Goal: Task Accomplishment & Management: Manage account settings

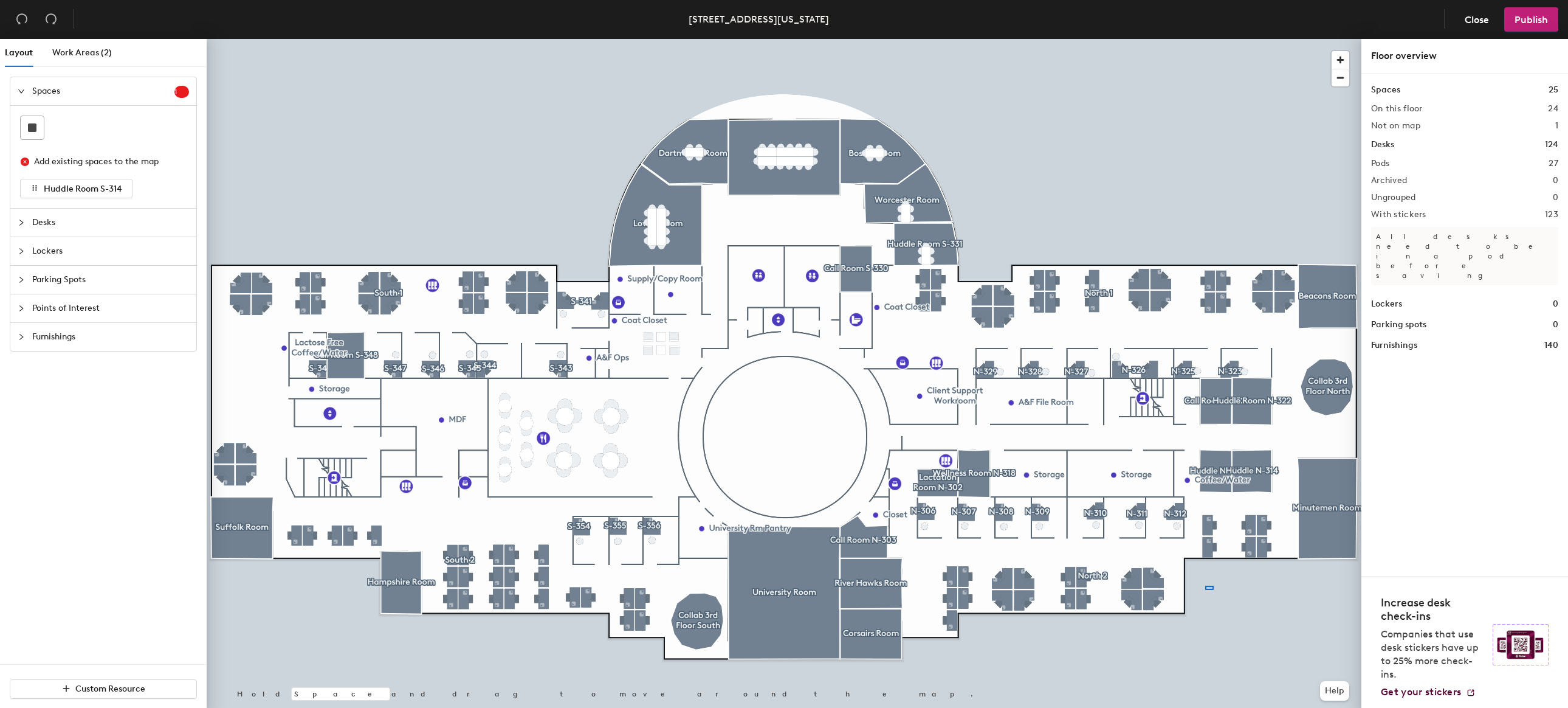
click at [1206, 39] on div at bounding box center [784, 39] width 1154 height 0
click at [1219, 39] on div at bounding box center [784, 39] width 1154 height 0
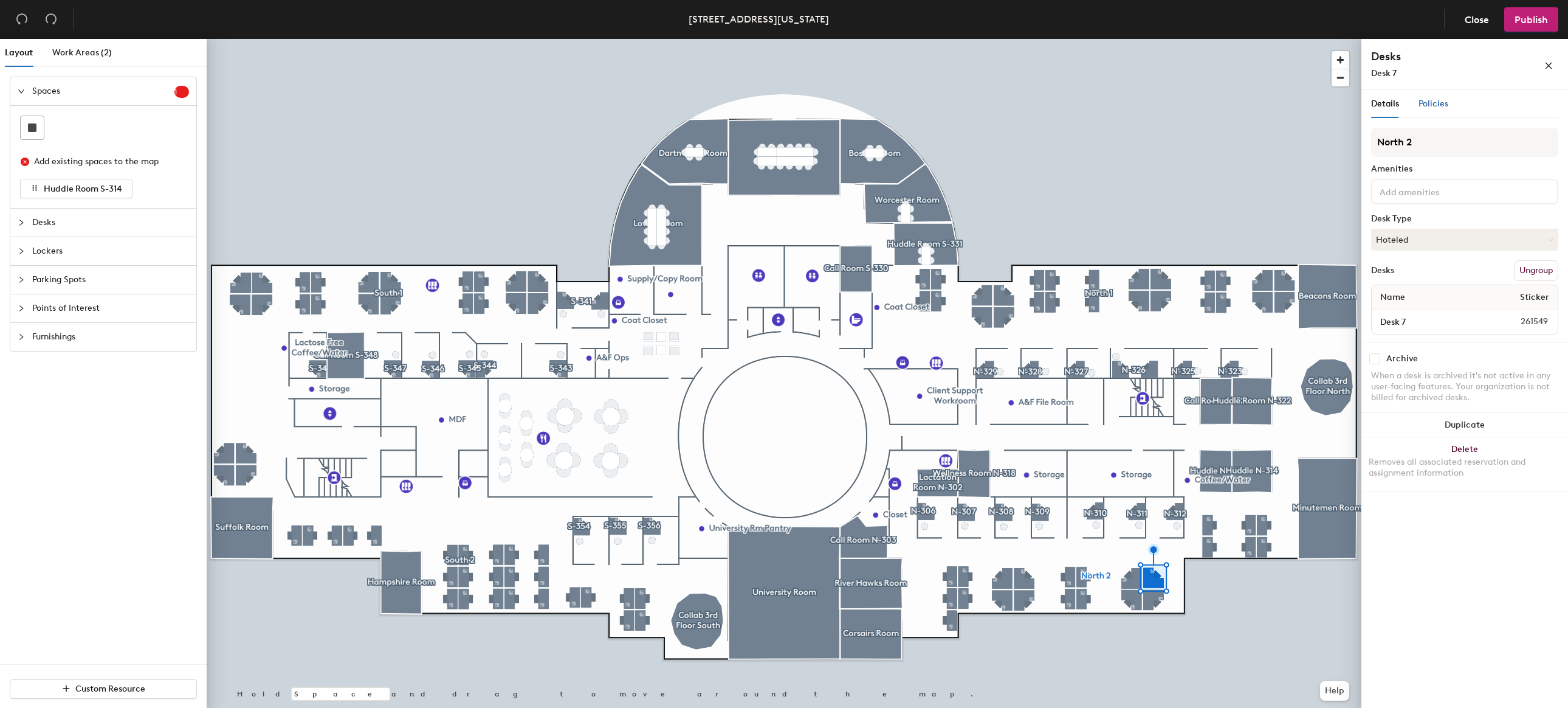
click at [1430, 105] on span "Policies" at bounding box center [1433, 103] width 30 height 10
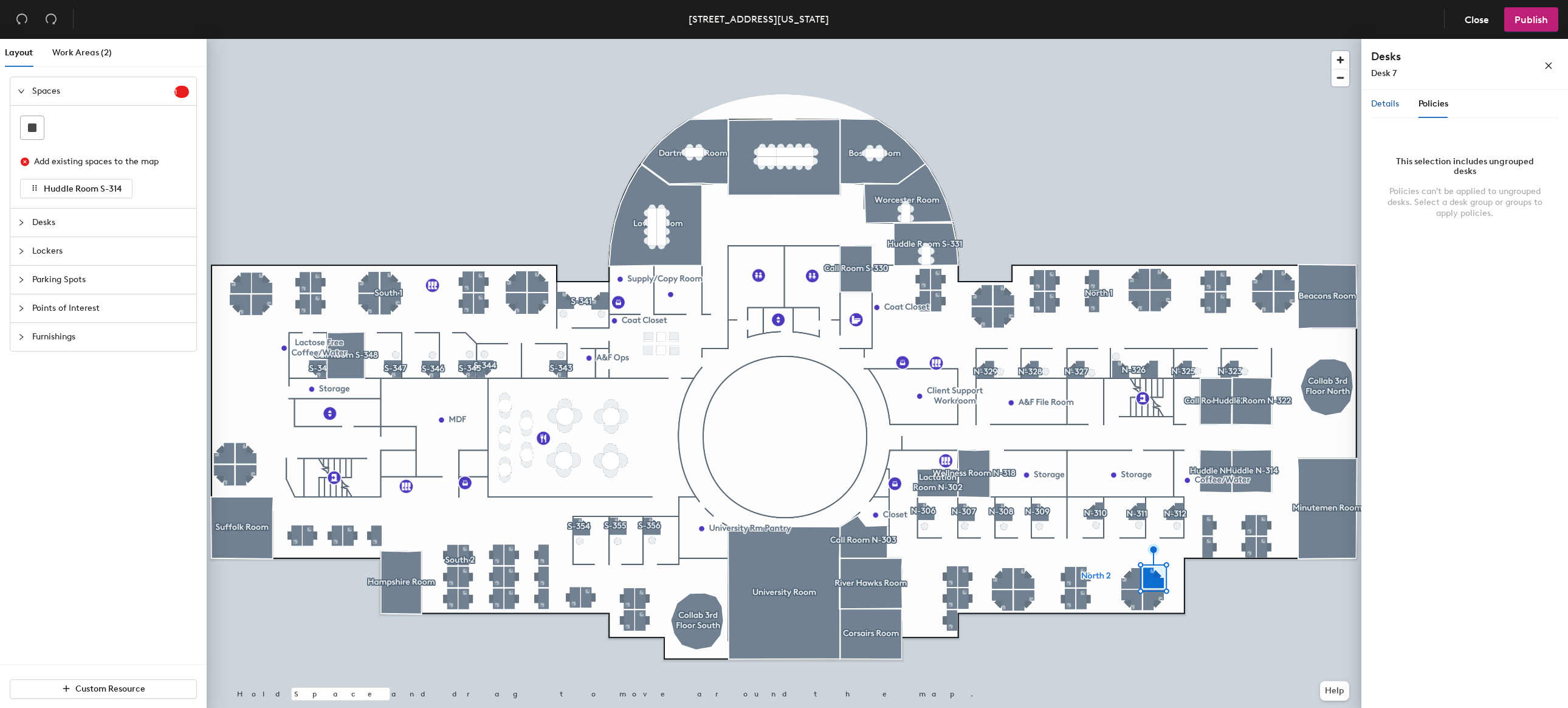
click at [1387, 104] on span "Details" at bounding box center [1385, 103] width 28 height 10
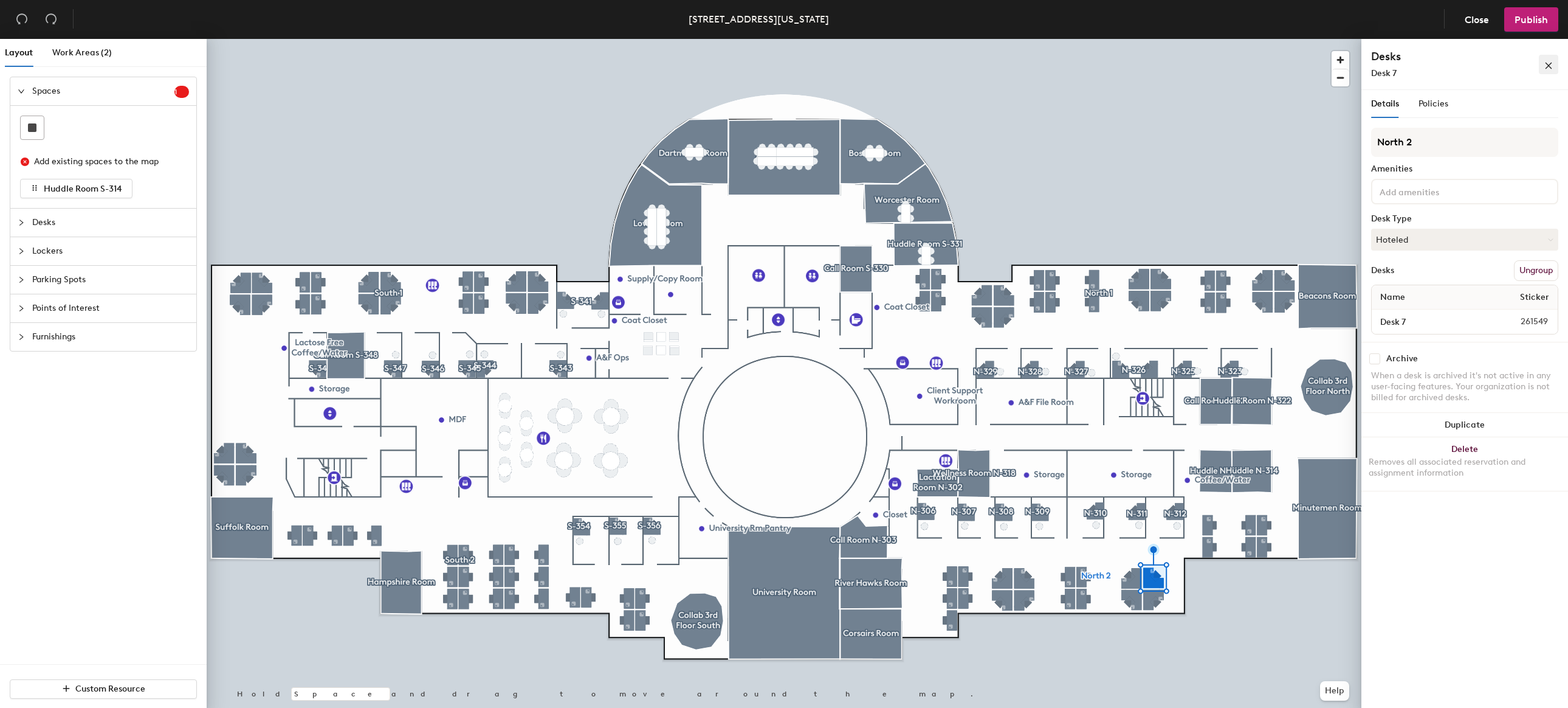
click at [1542, 66] on button "button" at bounding box center [1549, 64] width 19 height 19
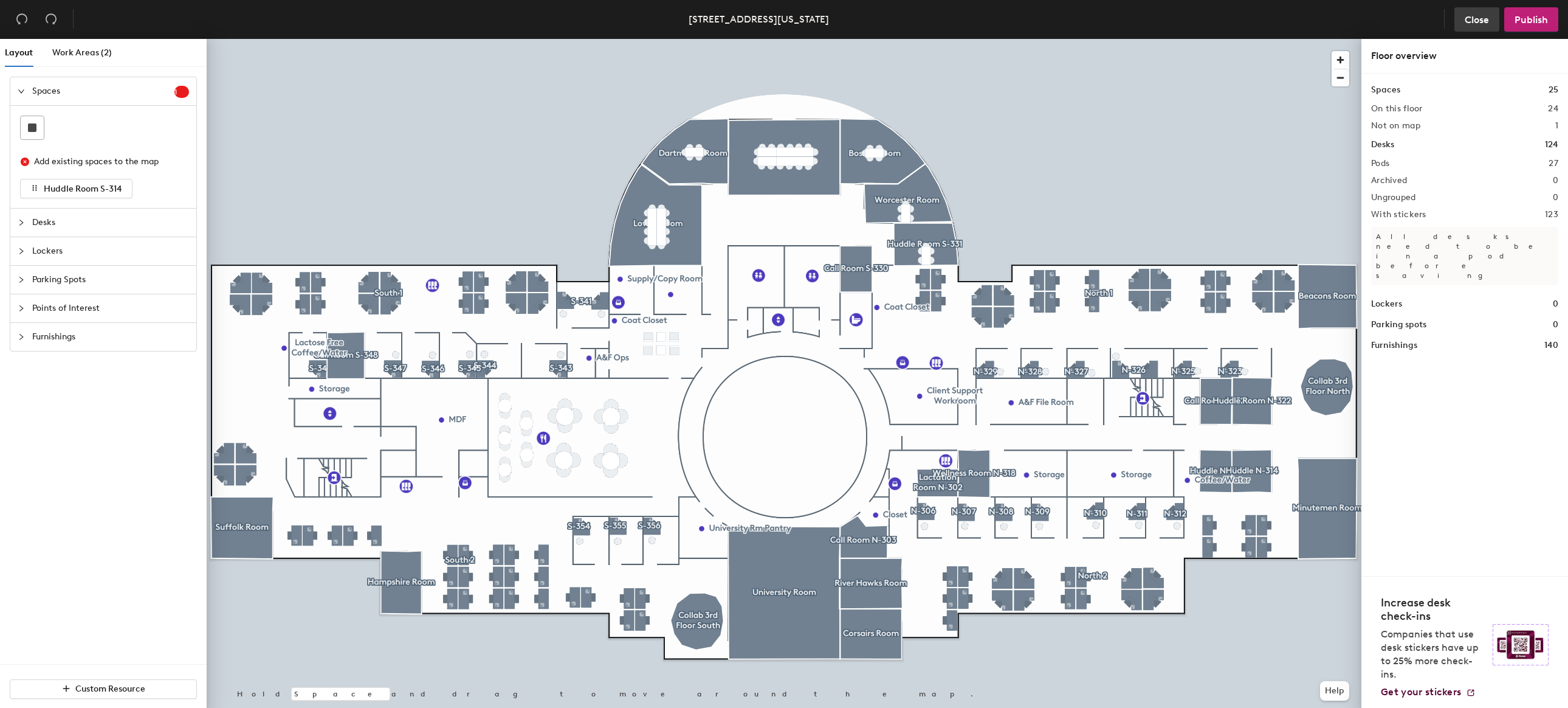
click at [1473, 19] on span "Close" at bounding box center [1477, 20] width 24 height 12
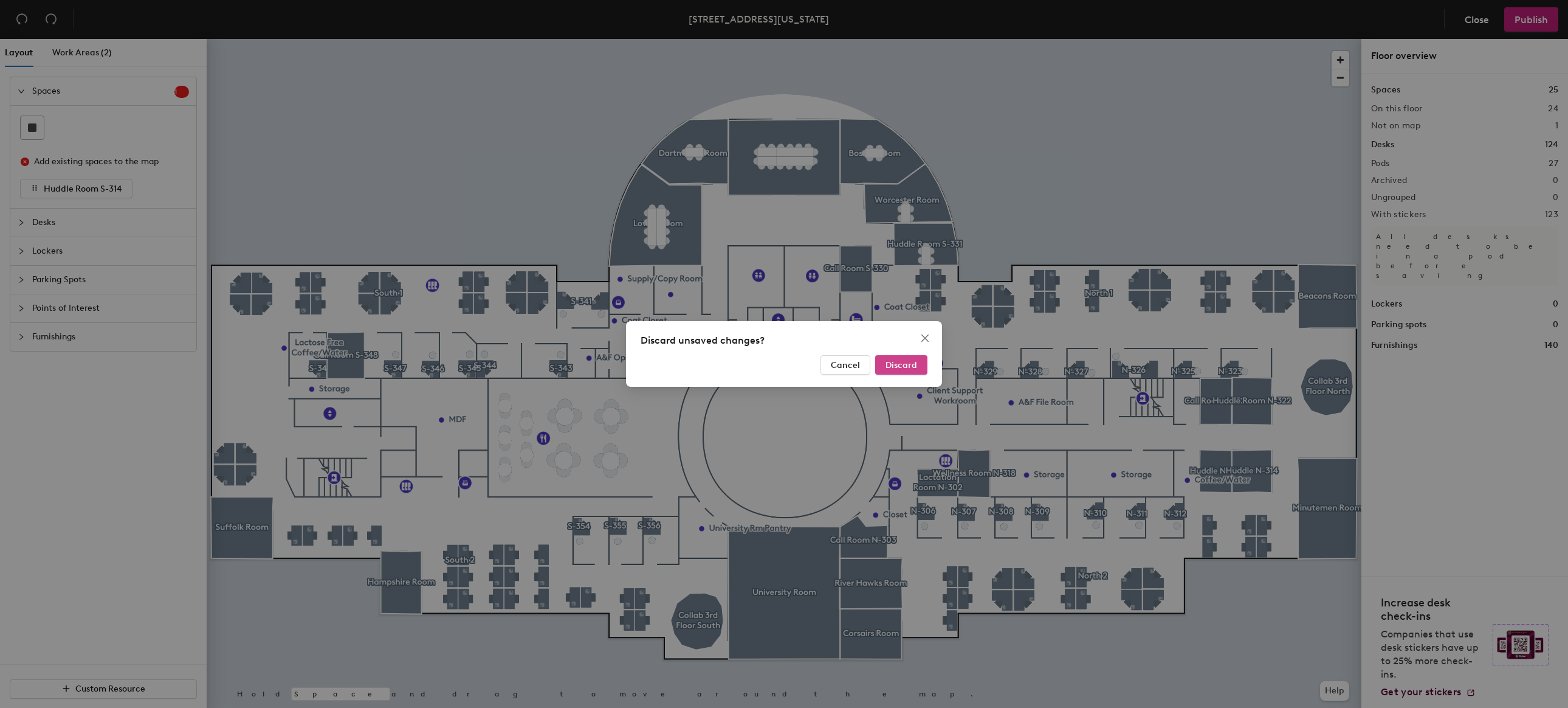
click at [904, 371] on button "Discard" at bounding box center [901, 365] width 52 height 19
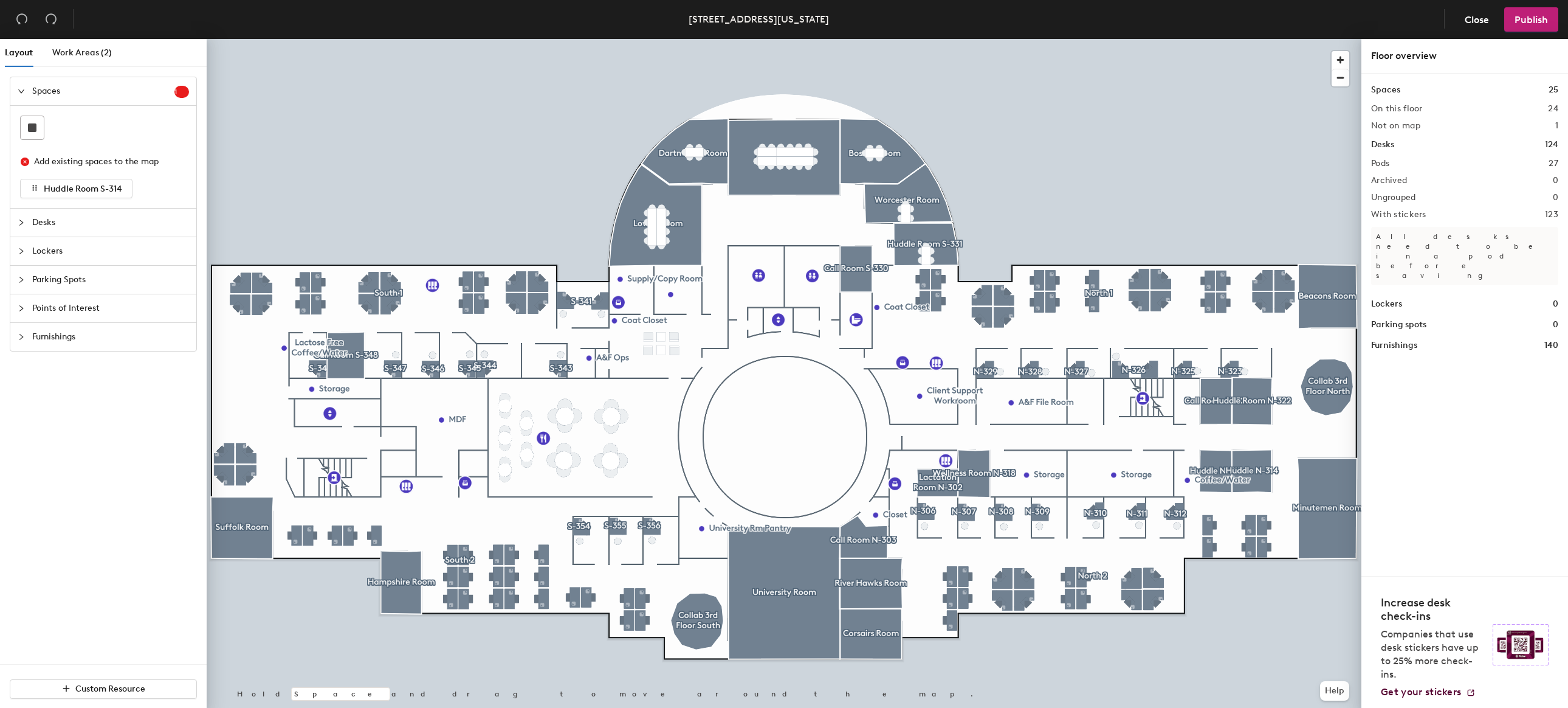
click at [1153, 39] on div at bounding box center [784, 39] width 1154 height 0
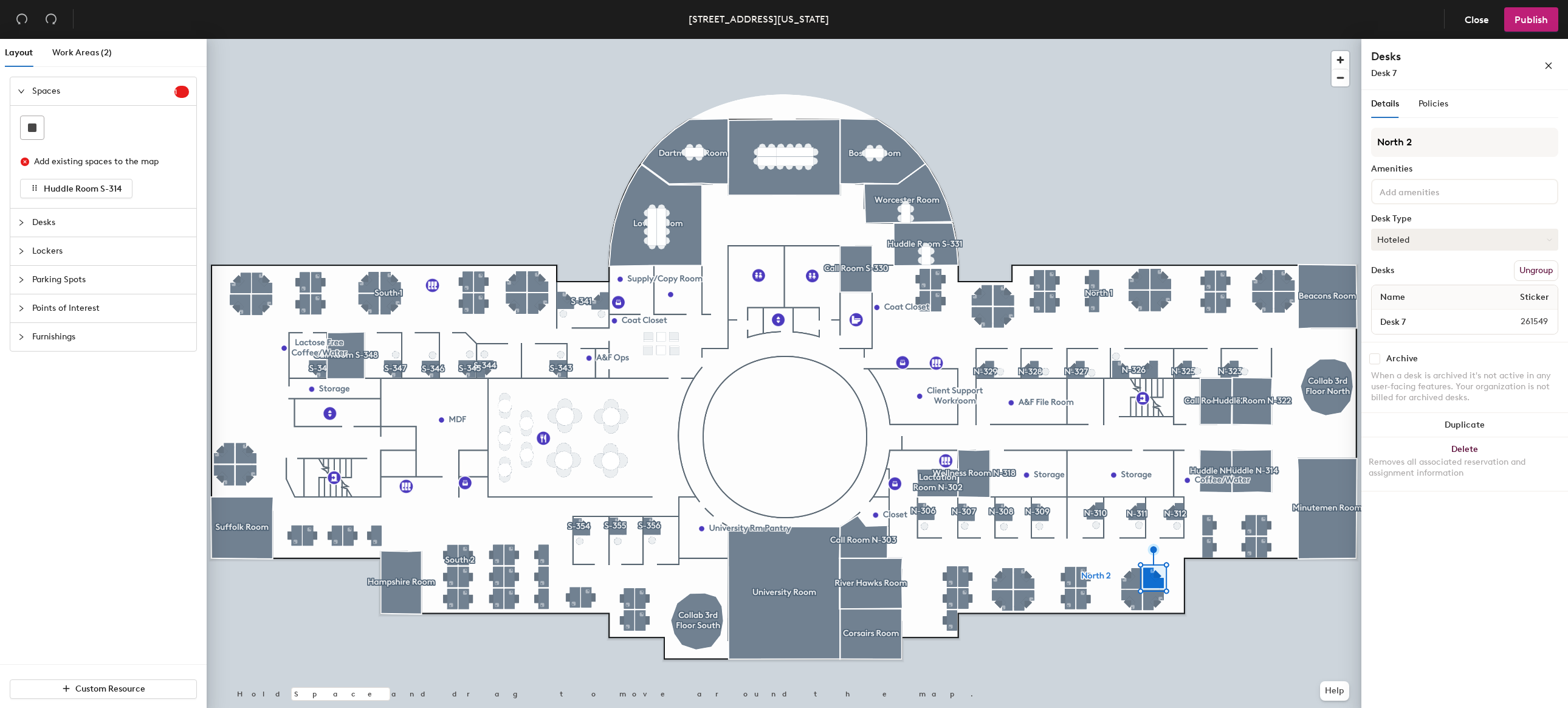
click at [1391, 236] on button "Hoteled" at bounding box center [1465, 240] width 187 height 22
click at [1398, 277] on div "Assigned" at bounding box center [1432, 277] width 121 height 18
click at [1540, 22] on span "Publish" at bounding box center [1531, 20] width 33 height 12
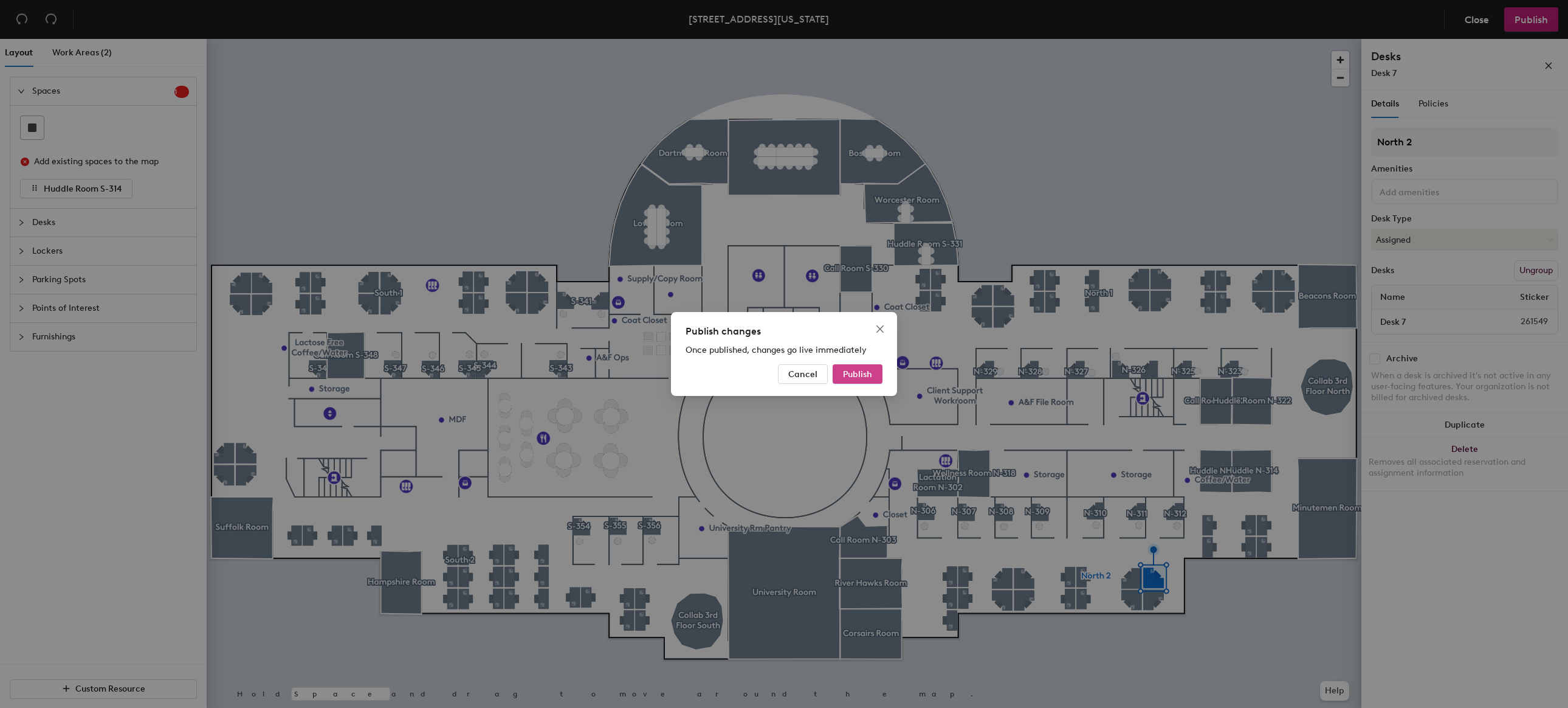
click at [871, 373] on span "Publish" at bounding box center [857, 375] width 29 height 10
